Goal: Task Accomplishment & Management: Manage account settings

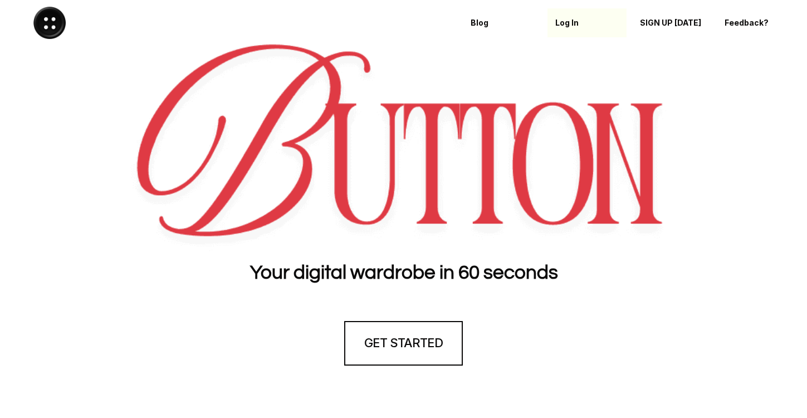
click at [572, 21] on p "Log In" at bounding box center [588, 22] width 64 height 9
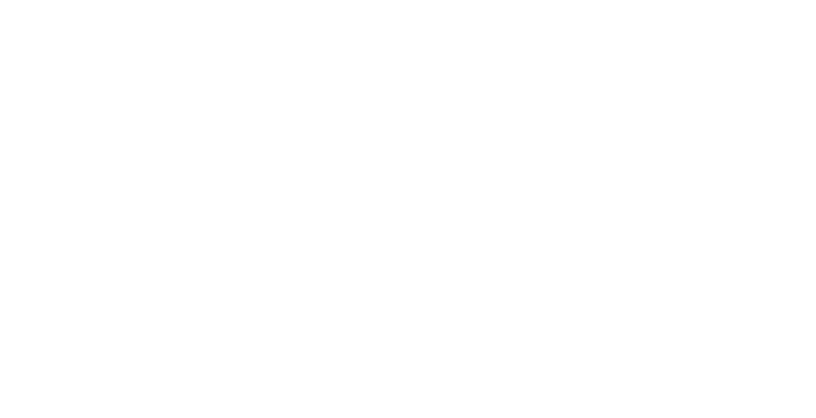
click at [542, 0] on html at bounding box center [408, 0] width 816 height 0
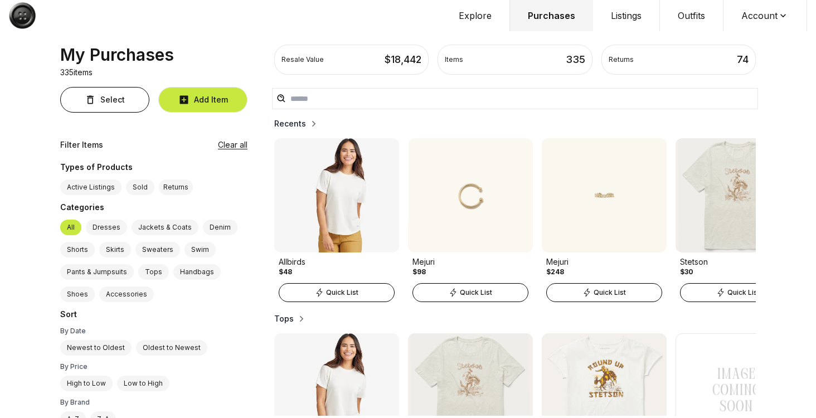
click at [767, 21] on button "Account" at bounding box center [765, 15] width 84 height 31
click at [363, 10] on div "My Purchases" at bounding box center [225, 15] width 432 height 27
click at [770, 20] on button "Account" at bounding box center [765, 15] width 84 height 31
click at [725, 35] on span "Profile" at bounding box center [758, 37] width 98 height 20
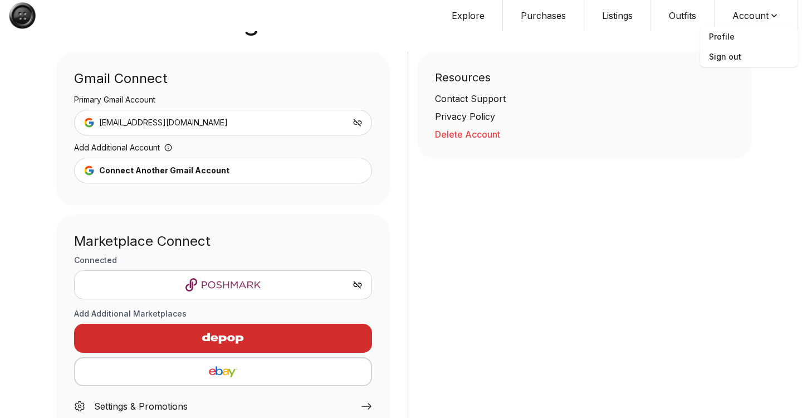
scroll to position [39, 0]
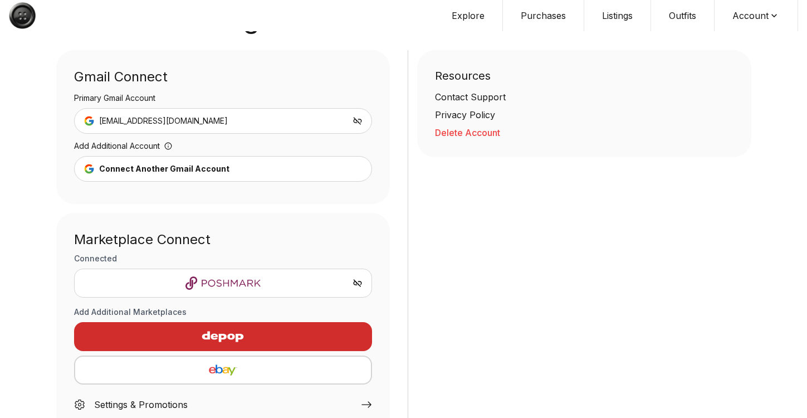
click at [283, 339] on div "button" at bounding box center [223, 336] width 281 height 27
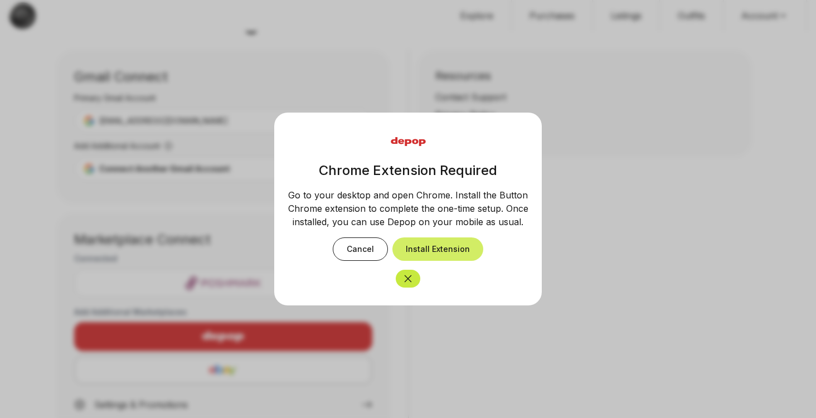
click at [413, 252] on button "Install Extension" at bounding box center [437, 248] width 91 height 23
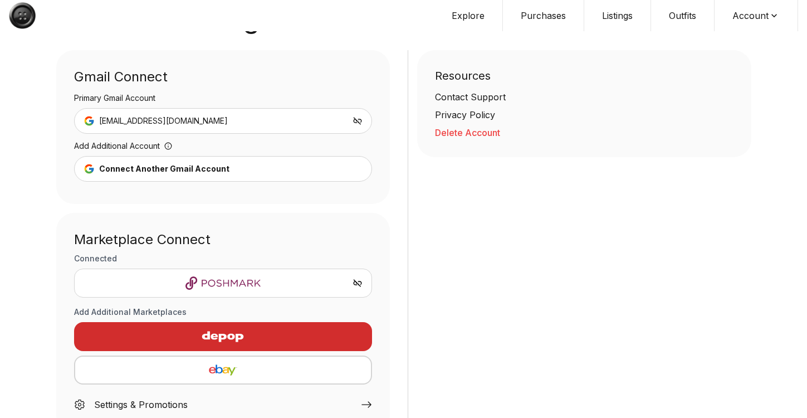
click at [246, 342] on img "button" at bounding box center [222, 336] width 97 height 27
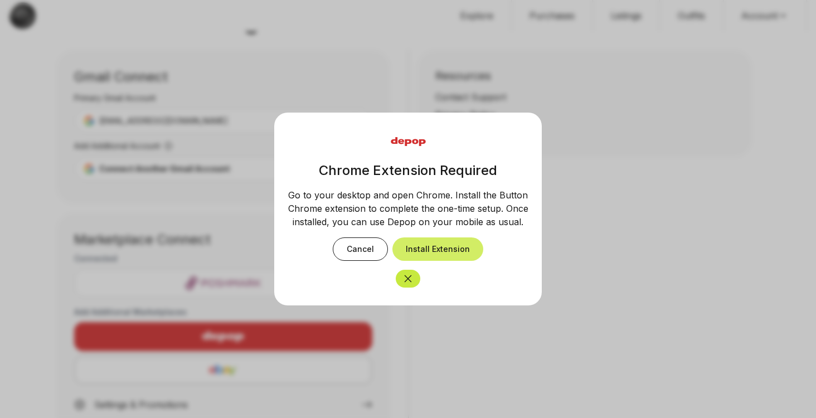
click at [434, 246] on button "Install Extension" at bounding box center [437, 248] width 91 height 23
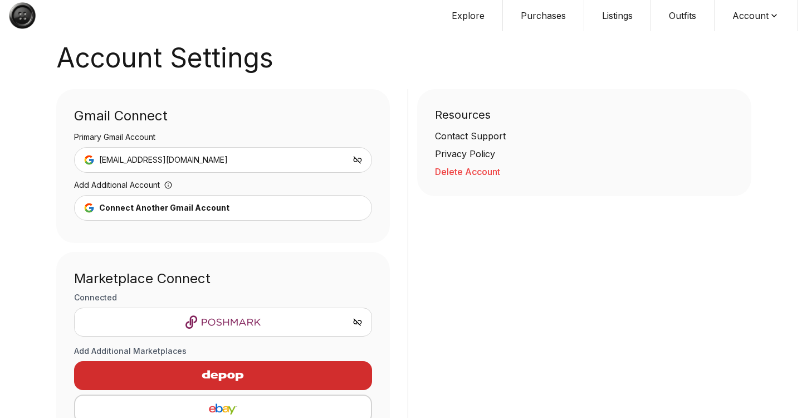
scroll to position [72, 0]
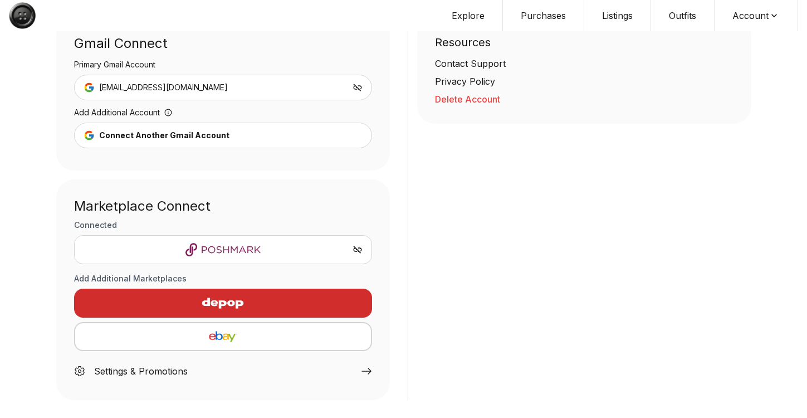
click at [269, 298] on img "button" at bounding box center [222, 303] width 97 height 27
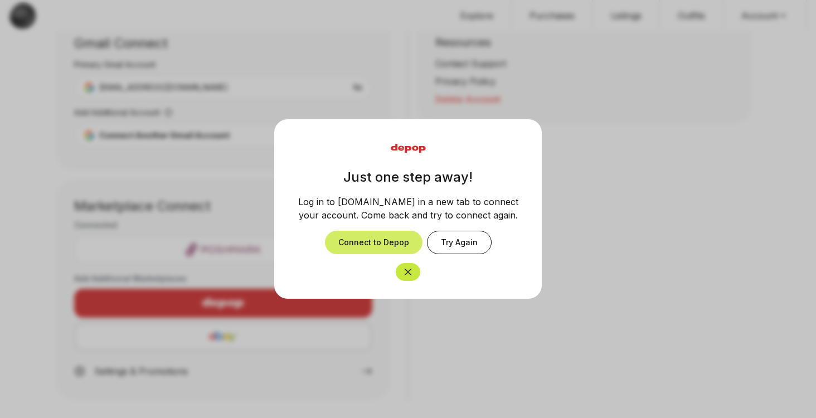
click at [391, 239] on button "Connect to Depop" at bounding box center [374, 242] width 98 height 23
click at [398, 263] on div at bounding box center [408, 267] width 241 height 27
click at [404, 274] on icon "Close" at bounding box center [407, 271] width 11 height 11
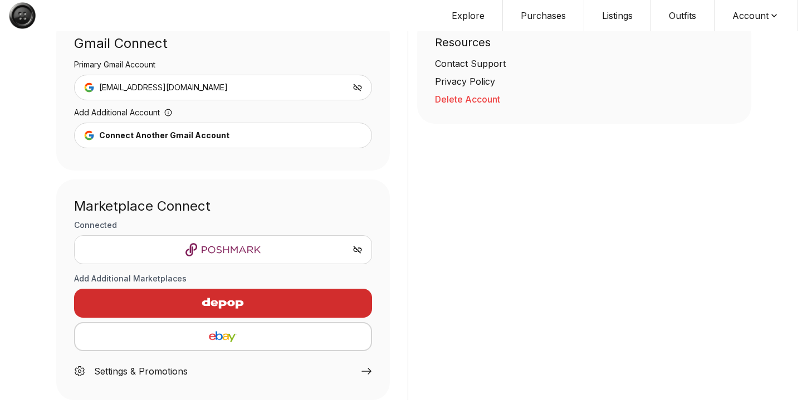
click at [262, 302] on img "button" at bounding box center [222, 303] width 97 height 27
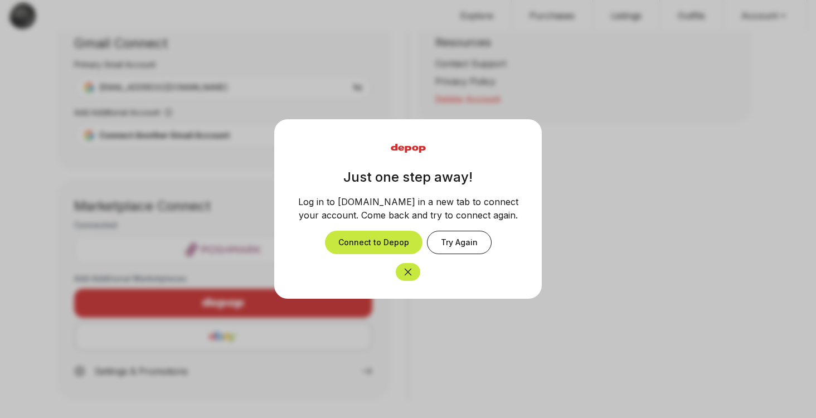
click at [617, 208] on div at bounding box center [408, 209] width 816 height 418
click at [414, 271] on button "Close" at bounding box center [408, 272] width 25 height 18
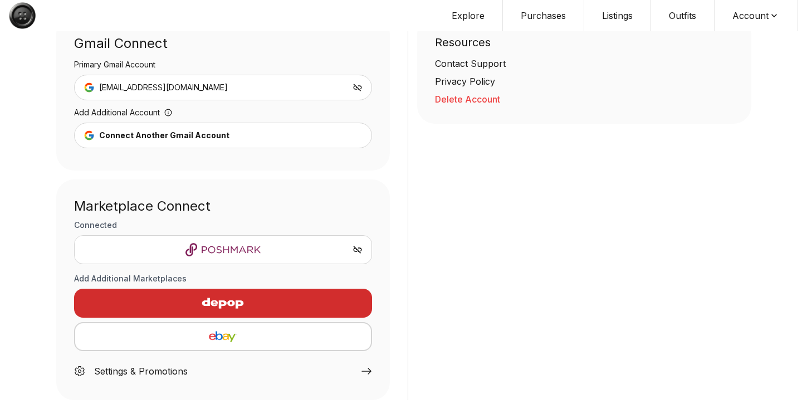
click at [511, 172] on div "Resources Contact Support Privacy Policy Delete Account" at bounding box center [580, 208] width 344 height 383
click at [255, 307] on img "button" at bounding box center [222, 303] width 97 height 27
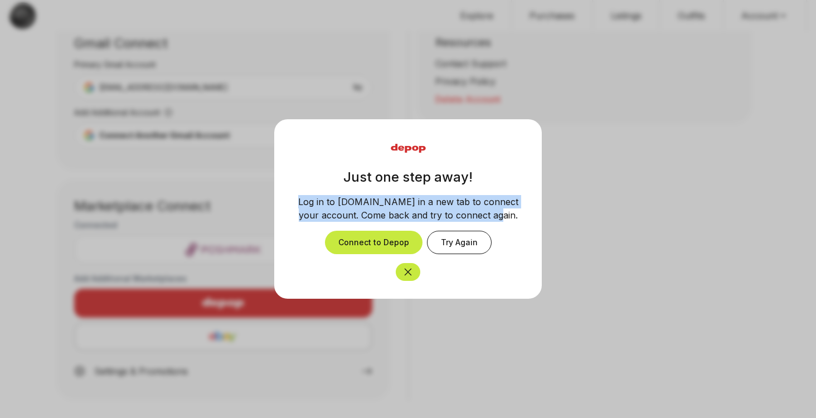
drag, startPoint x: 301, startPoint y: 201, endPoint x: 510, endPoint y: 211, distance: 209.2
click at [510, 211] on div "Log in to depop.com in a new tab to connect your account. Come back and try to …" at bounding box center [408, 208] width 241 height 27
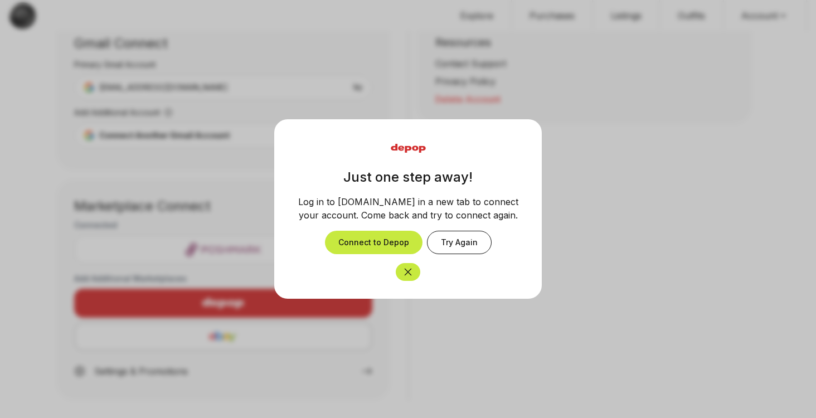
click at [416, 271] on button "Close" at bounding box center [408, 272] width 25 height 18
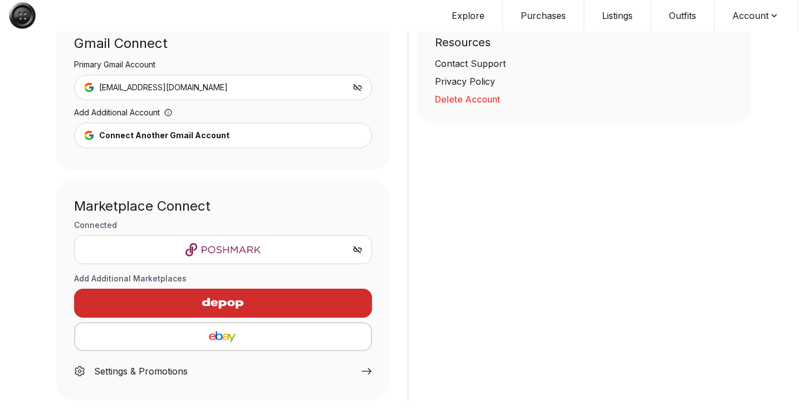
click at [268, 296] on img "button" at bounding box center [222, 303] width 97 height 27
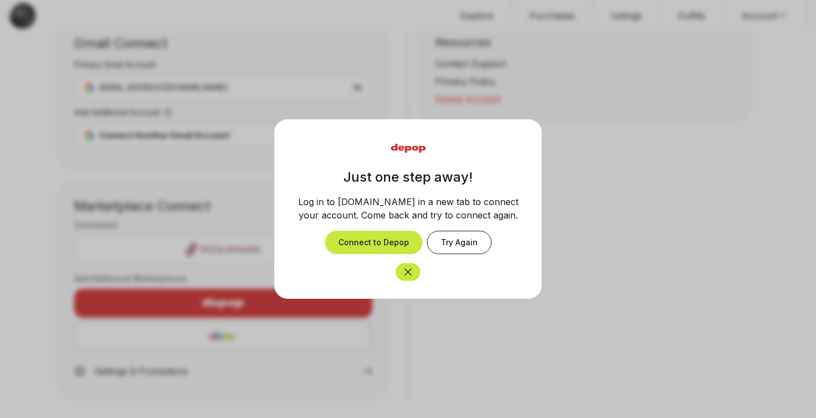
click at [415, 268] on button "Close" at bounding box center [408, 272] width 25 height 18
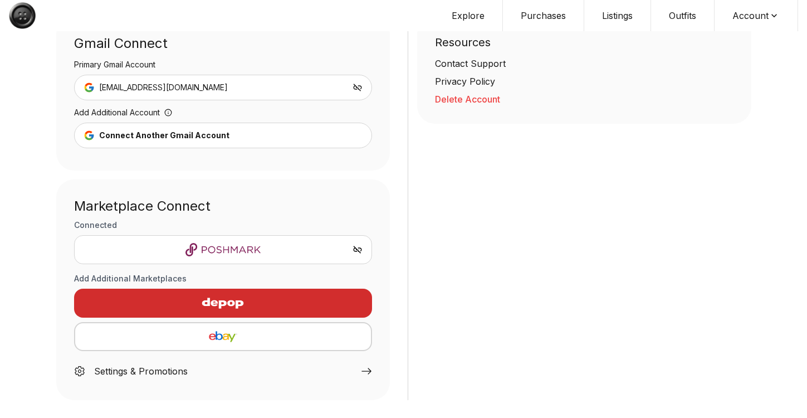
click at [483, 215] on div "Resources Contact Support Privacy Policy Delete Account" at bounding box center [580, 208] width 344 height 383
click at [581, 221] on div "Resources Contact Support Privacy Policy Delete Account" at bounding box center [580, 208] width 344 height 383
